Goal: Use online tool/utility: Utilize a website feature to perform a specific function

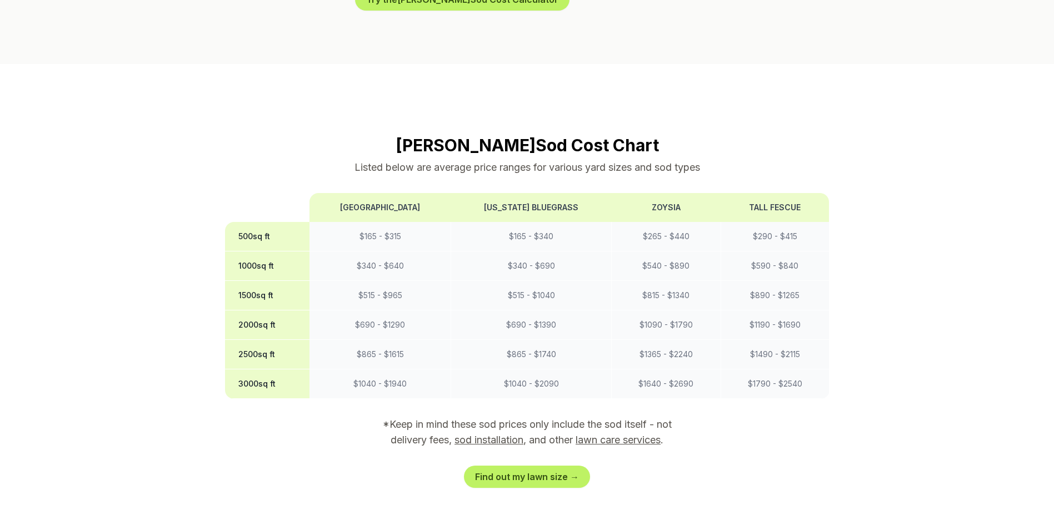
scroll to position [889, 0]
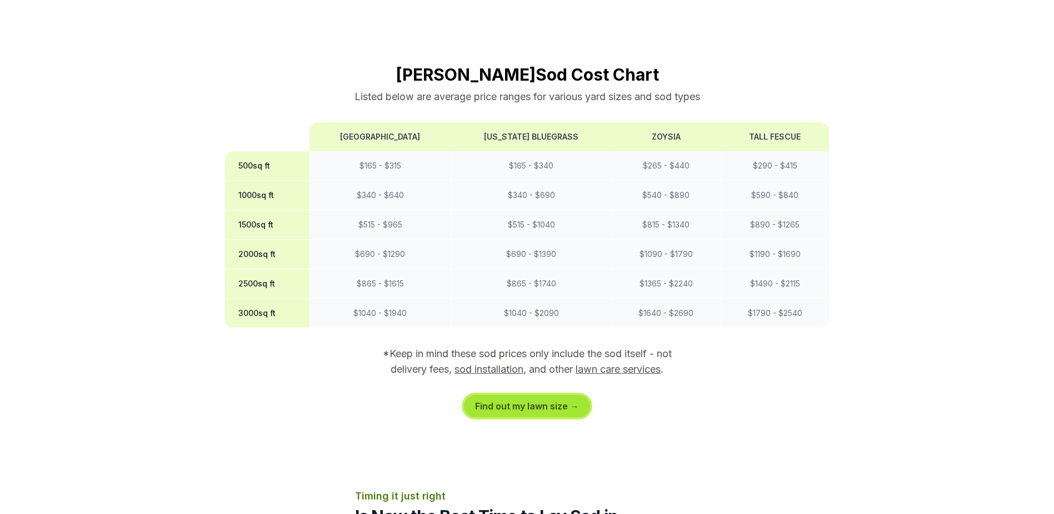
click at [551, 395] on link "Find out my lawn size →" at bounding box center [527, 406] width 126 height 22
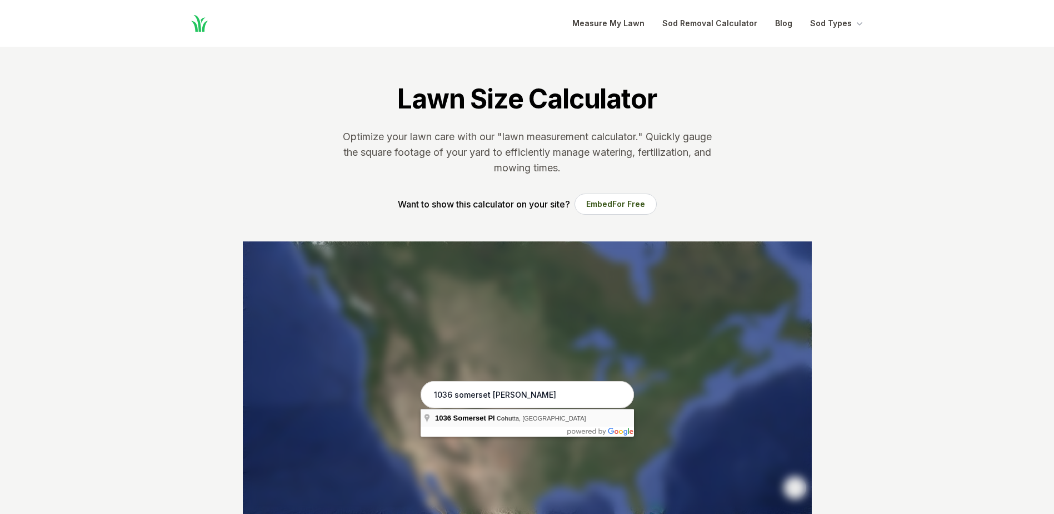
type input "1036 Somerset Pl, [GEOGRAPHIC_DATA], [GEOGRAPHIC_DATA]"
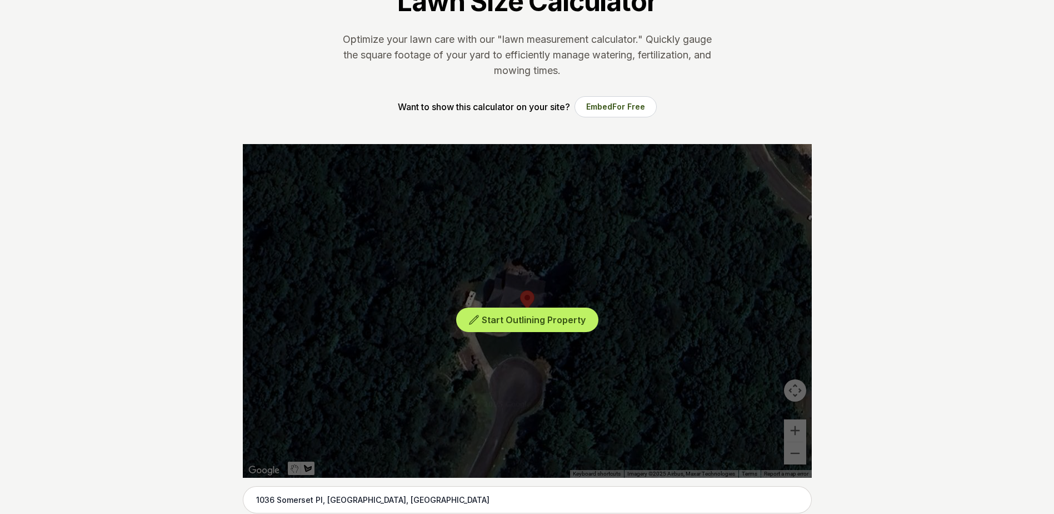
scroll to position [111, 0]
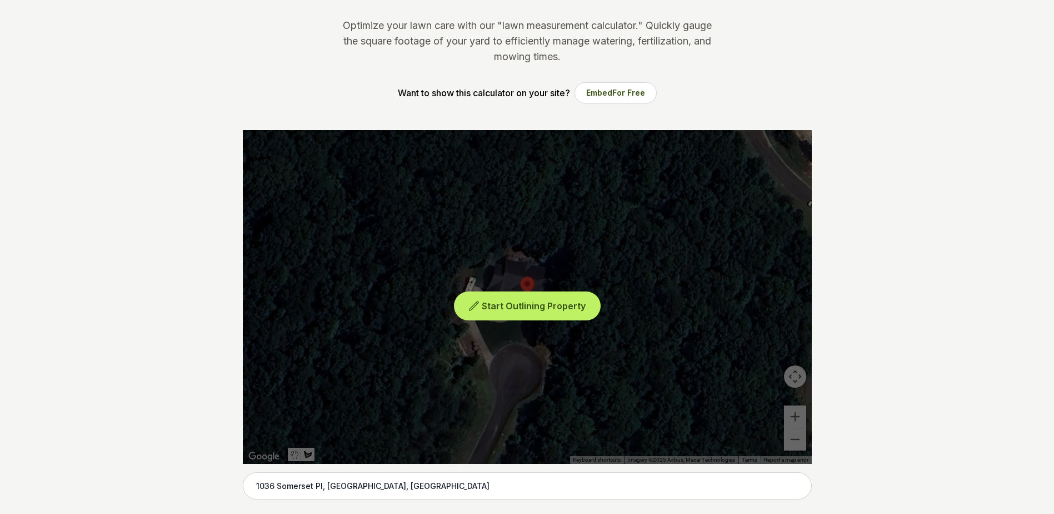
click at [534, 309] on span "Start Outlining Property" at bounding box center [534, 305] width 104 height 11
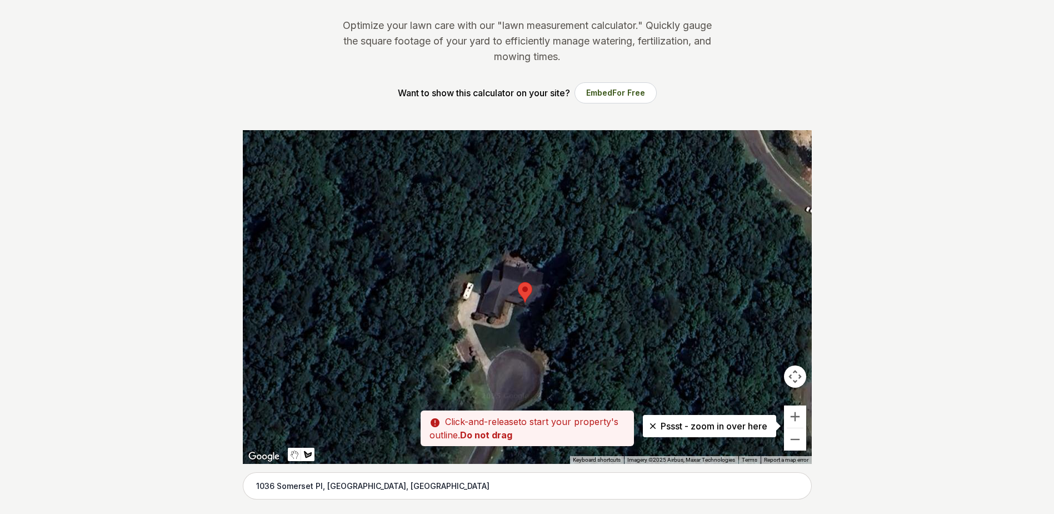
drag, startPoint x: 518, startPoint y: 301, endPoint x: 513, endPoint y: 297, distance: 6.7
click at [513, 297] on div at bounding box center [527, 296] width 569 height 333
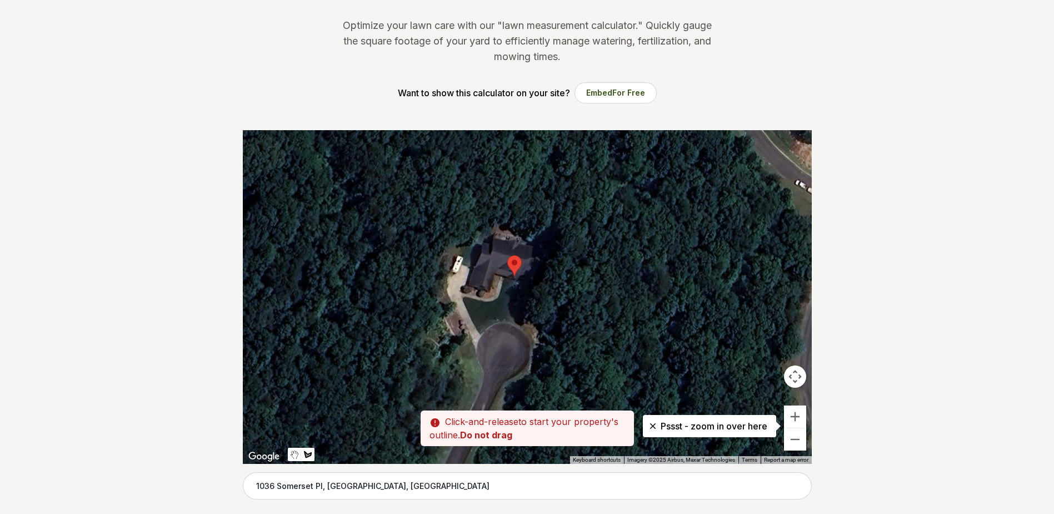
drag, startPoint x: 545, startPoint y: 317, endPoint x: 535, endPoint y: 303, distance: 16.8
click at [536, 303] on div at bounding box center [527, 296] width 569 height 333
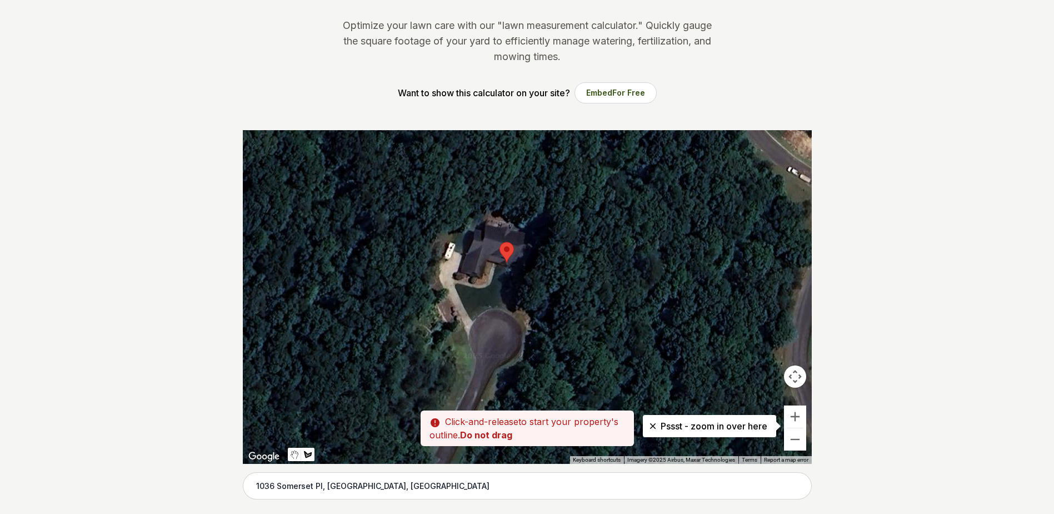
drag, startPoint x: 481, startPoint y: 333, endPoint x: 472, endPoint y: 320, distance: 16.0
click at [472, 320] on div at bounding box center [527, 296] width 569 height 333
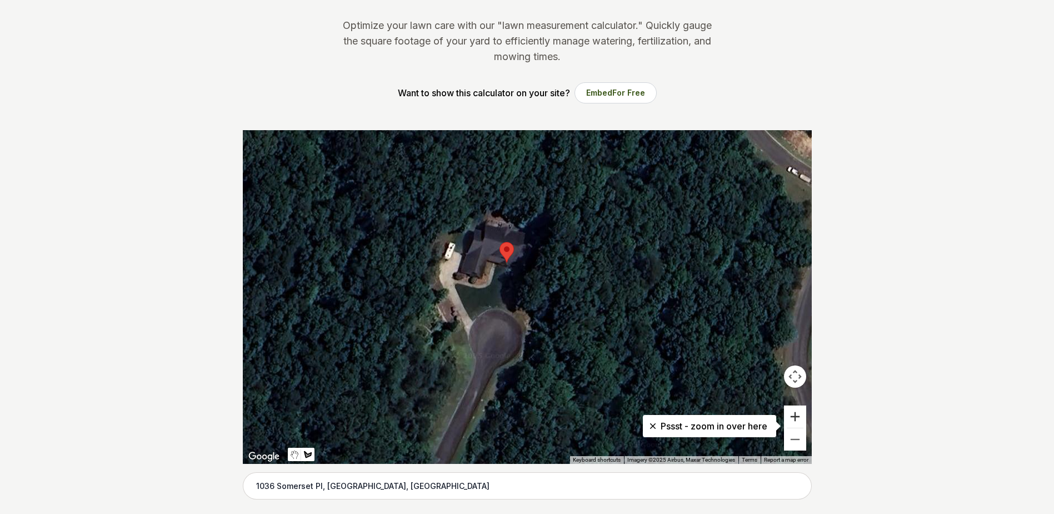
click at [793, 415] on button "Zoom in" at bounding box center [795, 416] width 22 height 22
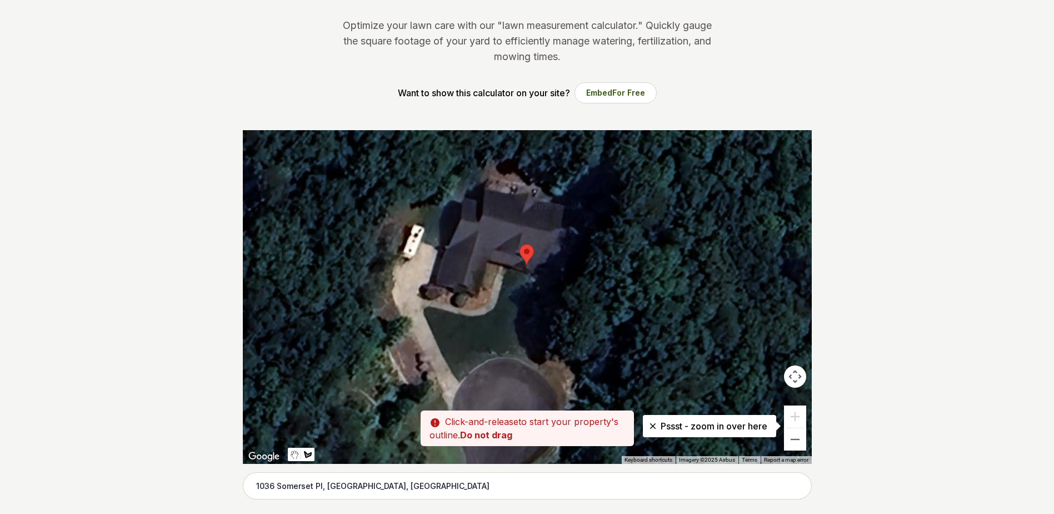
drag, startPoint x: 618, startPoint y: 319, endPoint x: 659, endPoint y: 357, distance: 55.9
click at [659, 357] on div at bounding box center [527, 296] width 569 height 333
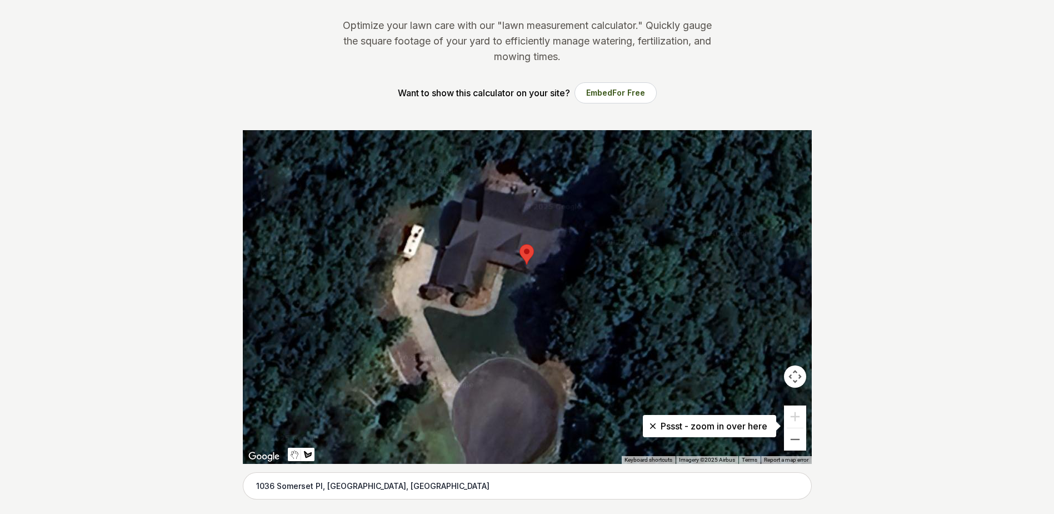
click at [461, 381] on div at bounding box center [527, 296] width 569 height 333
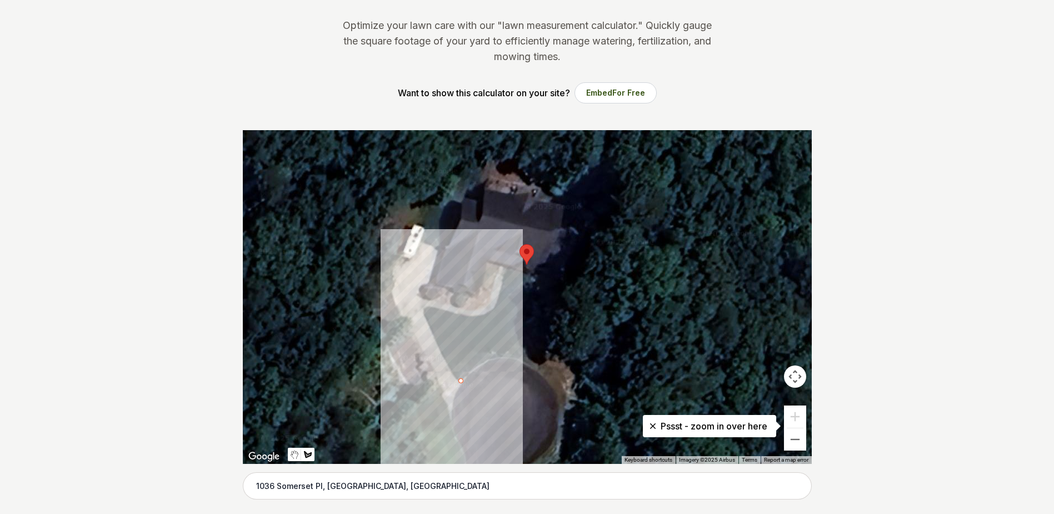
click at [425, 308] on div at bounding box center [527, 296] width 569 height 333
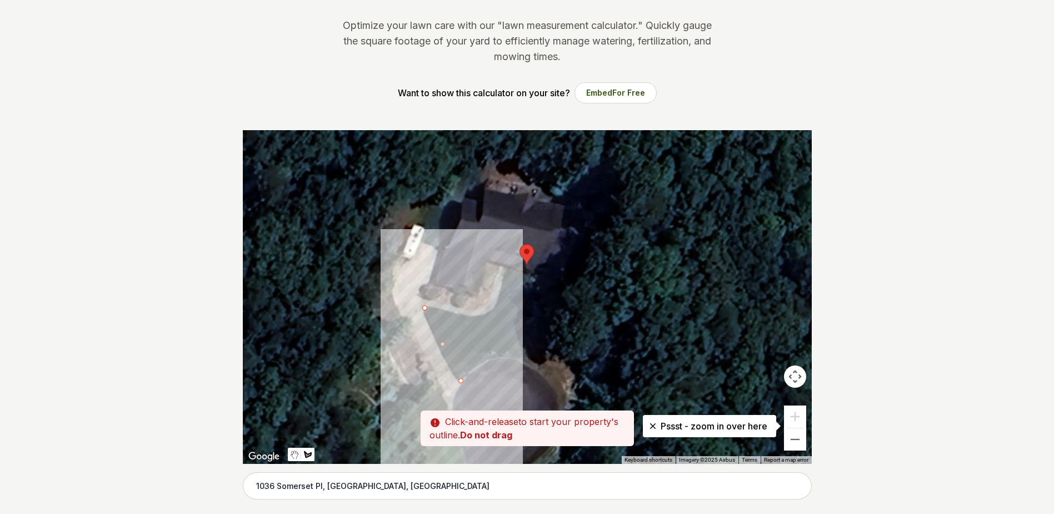
click at [477, 318] on div at bounding box center [527, 296] width 569 height 333
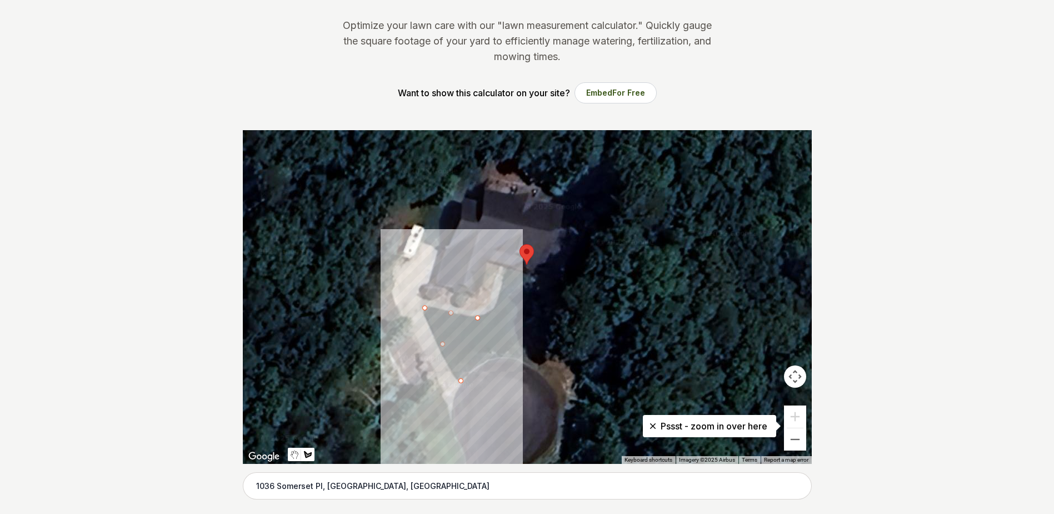
click at [497, 307] on div at bounding box center [527, 296] width 569 height 333
click at [507, 266] on div at bounding box center [527, 296] width 569 height 333
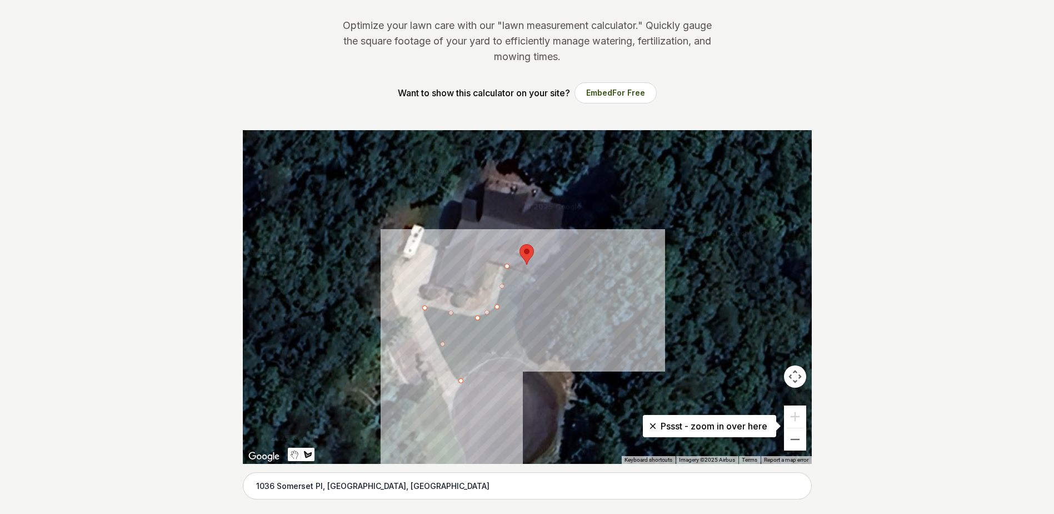
click at [544, 277] on div at bounding box center [527, 296] width 569 height 333
click at [567, 248] on div at bounding box center [527, 296] width 569 height 333
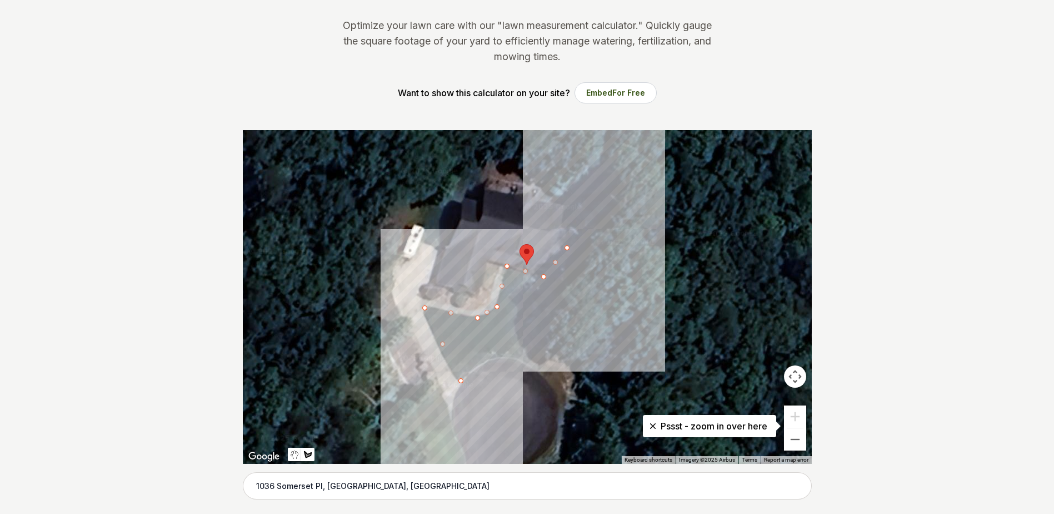
click at [566, 206] on div at bounding box center [527, 296] width 569 height 333
click at [581, 210] on div at bounding box center [527, 296] width 569 height 333
click at [592, 262] on div at bounding box center [527, 296] width 569 height 333
drag, startPoint x: 562, startPoint y: 291, endPoint x: 555, endPoint y: 291, distance: 7.8
click at [562, 291] on div at bounding box center [527, 296] width 569 height 333
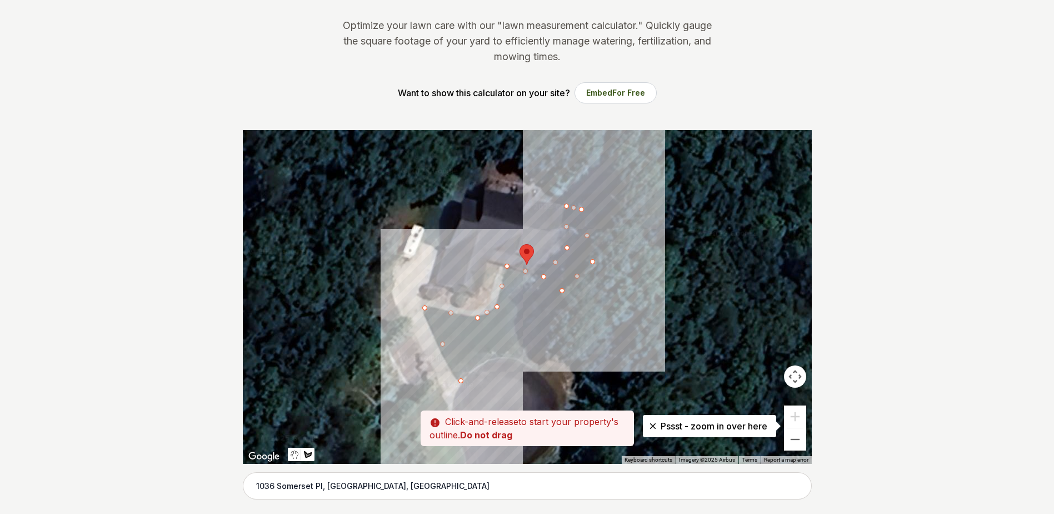
click at [525, 298] on div at bounding box center [527, 296] width 569 height 333
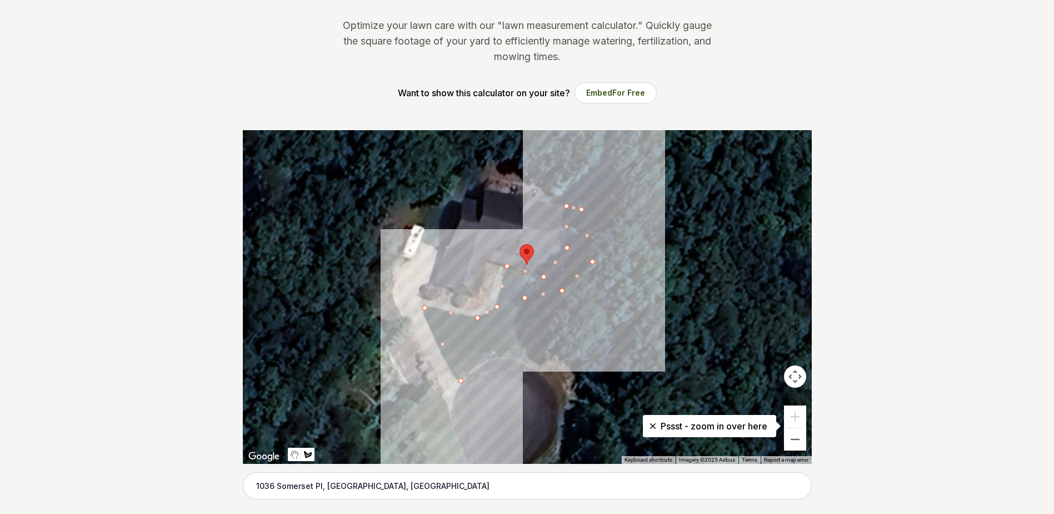
click at [515, 338] on div at bounding box center [527, 296] width 569 height 333
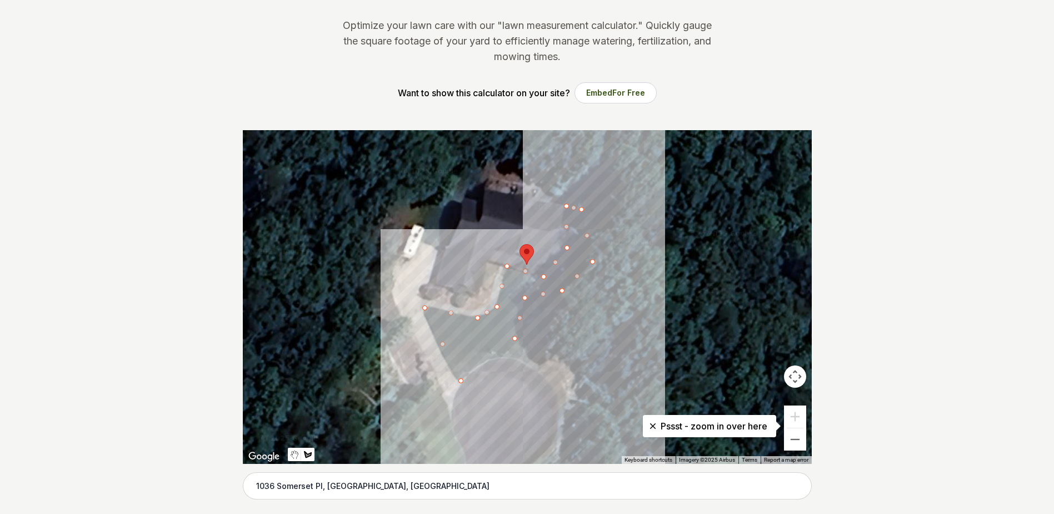
click at [540, 365] on div at bounding box center [527, 296] width 569 height 333
click at [496, 356] on div at bounding box center [527, 296] width 569 height 333
click at [458, 378] on div at bounding box center [527, 296] width 569 height 333
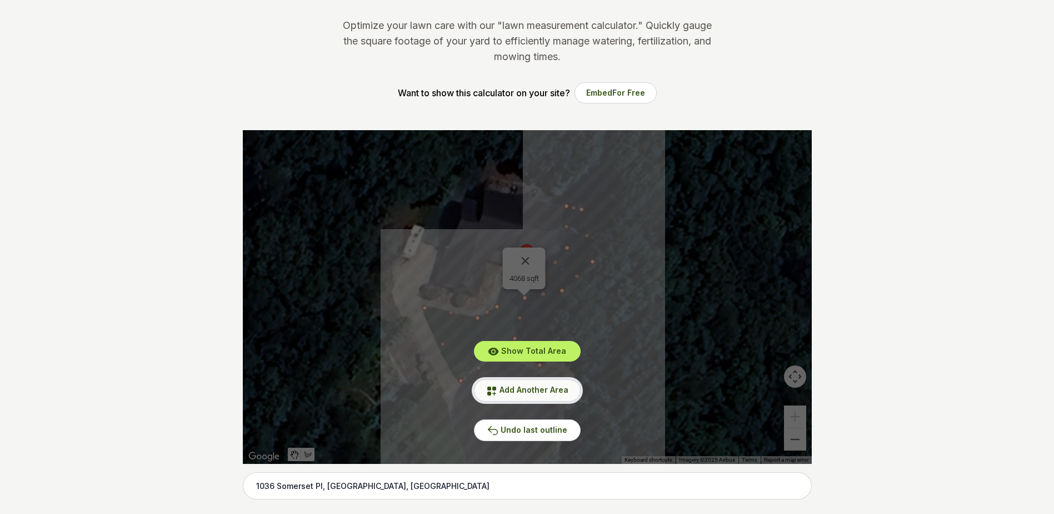
click at [507, 392] on span "Add Another Area" at bounding box center [534, 389] width 69 height 9
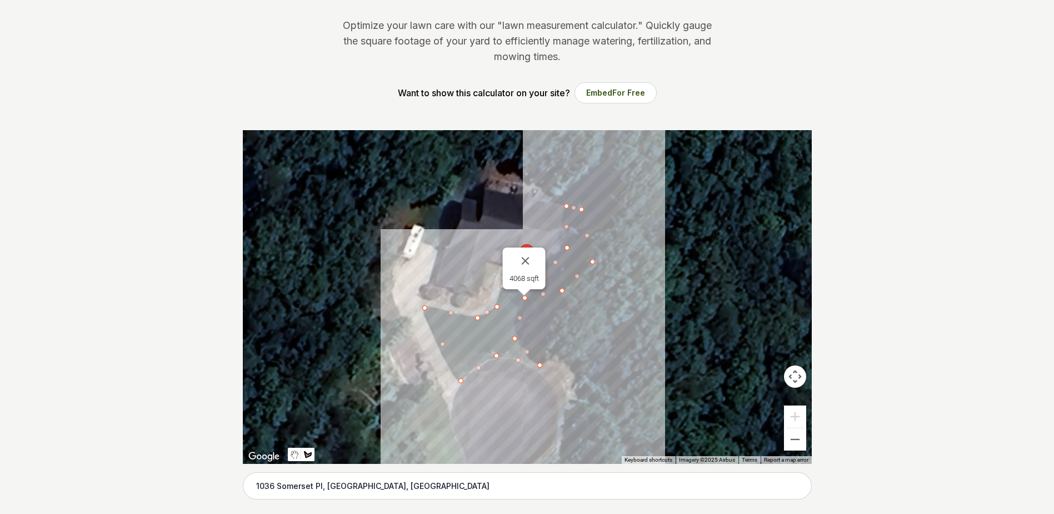
click at [454, 170] on div at bounding box center [527, 296] width 569 height 333
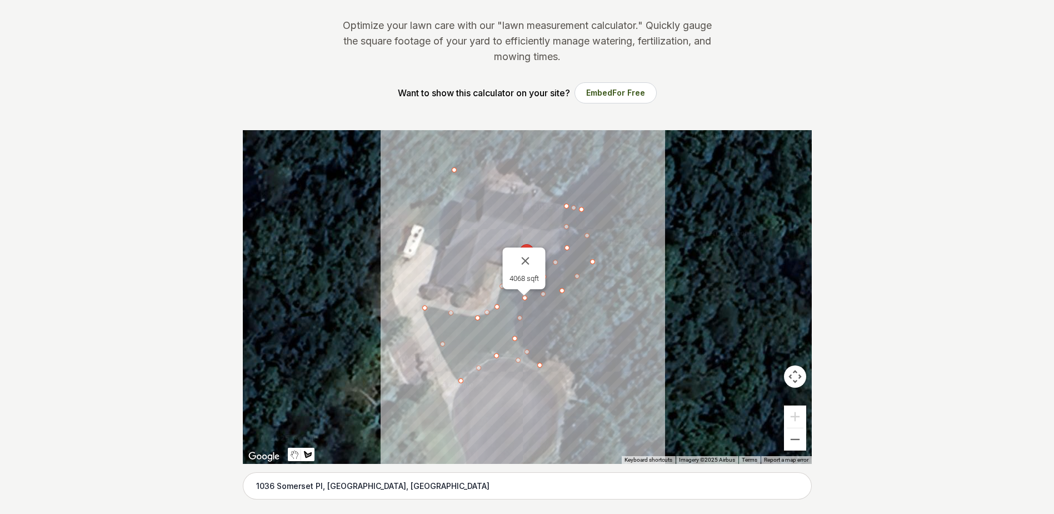
click at [486, 176] on div at bounding box center [527, 296] width 569 height 333
click at [459, 200] on div at bounding box center [527, 296] width 569 height 333
click at [442, 248] on div at bounding box center [527, 296] width 569 height 333
click at [407, 233] on div at bounding box center [527, 296] width 569 height 333
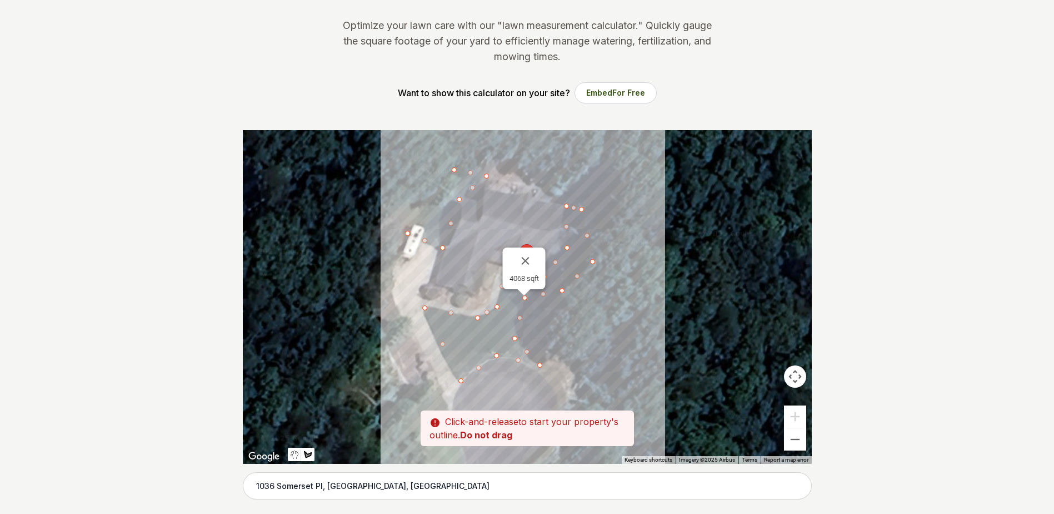
click at [422, 206] on div at bounding box center [527, 296] width 569 height 333
click at [445, 198] on div at bounding box center [527, 296] width 569 height 333
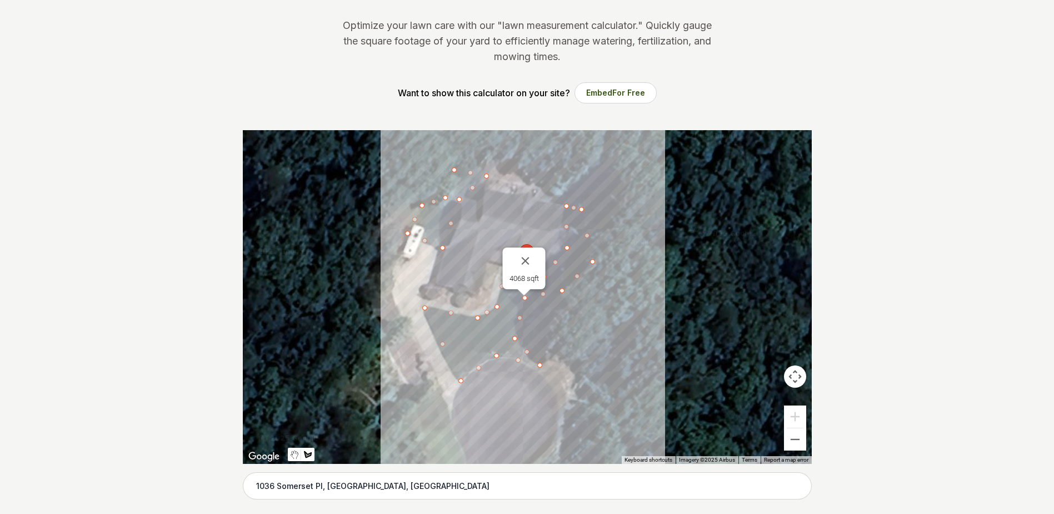
click at [455, 166] on div at bounding box center [527, 296] width 569 height 333
click at [453, 169] on div at bounding box center [527, 296] width 569 height 333
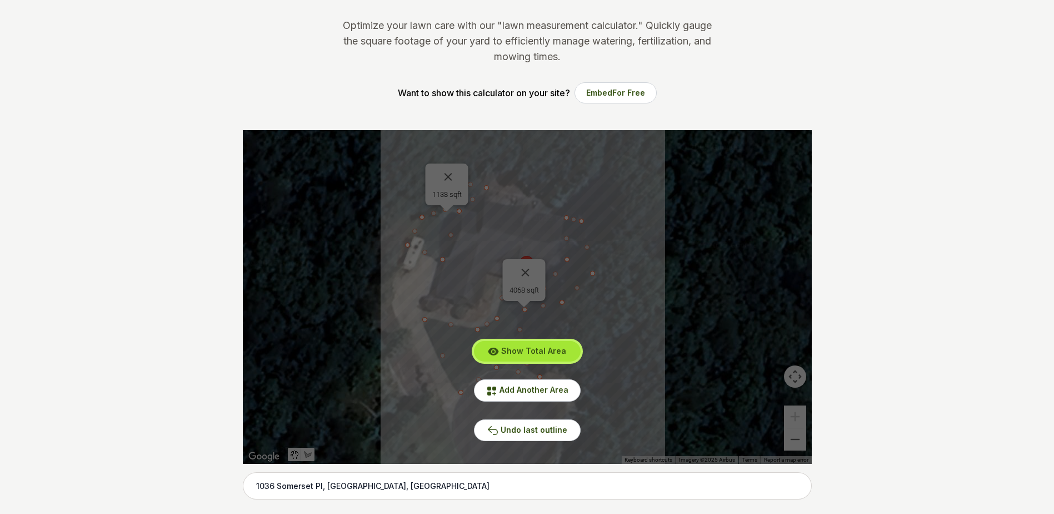
click at [522, 354] on span "Show Total Area" at bounding box center [533, 350] width 65 height 9
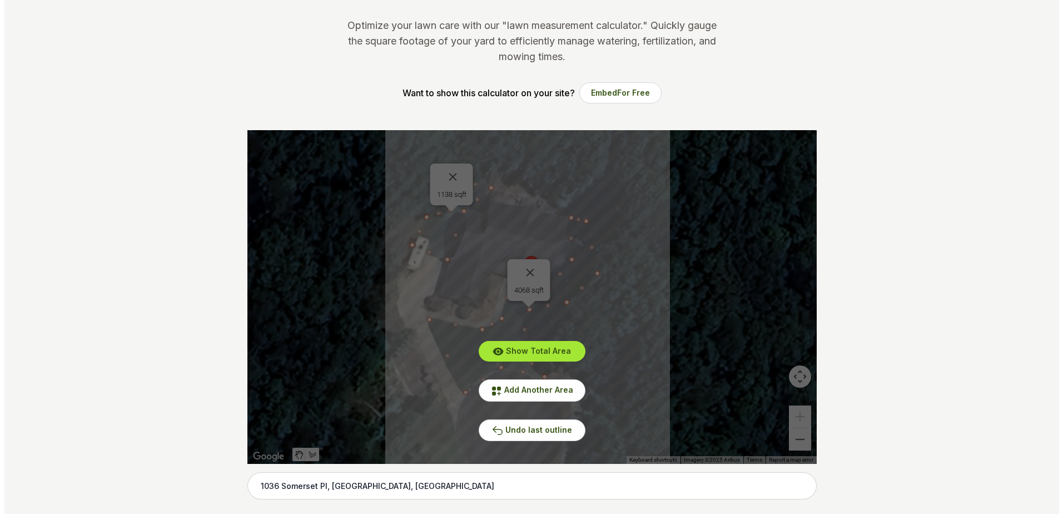
scroll to position [0, 0]
